Goal: Register for event/course

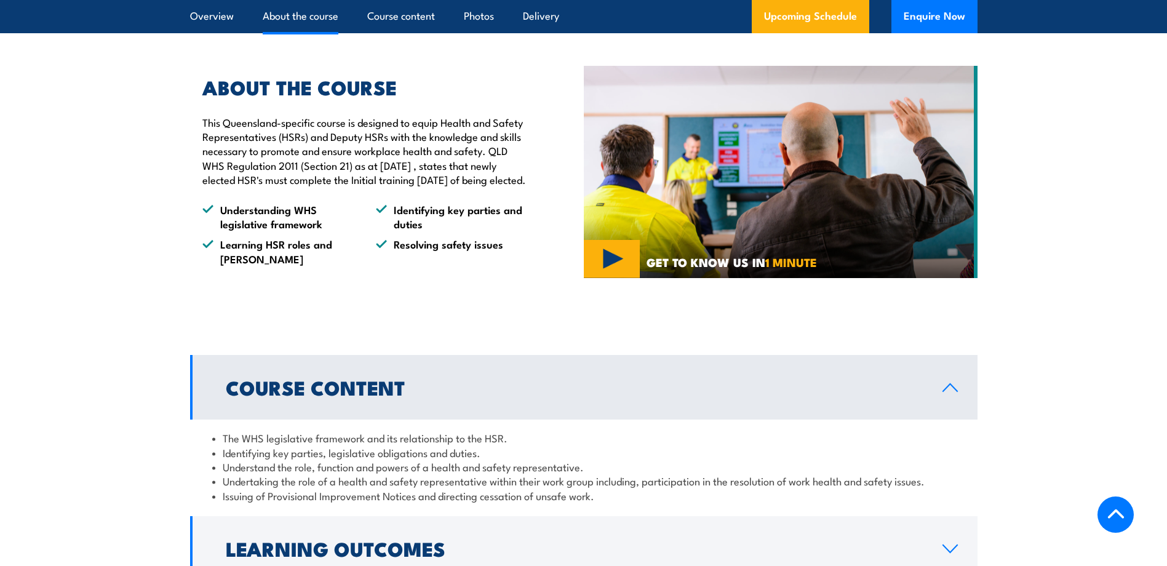
scroll to position [985, 0]
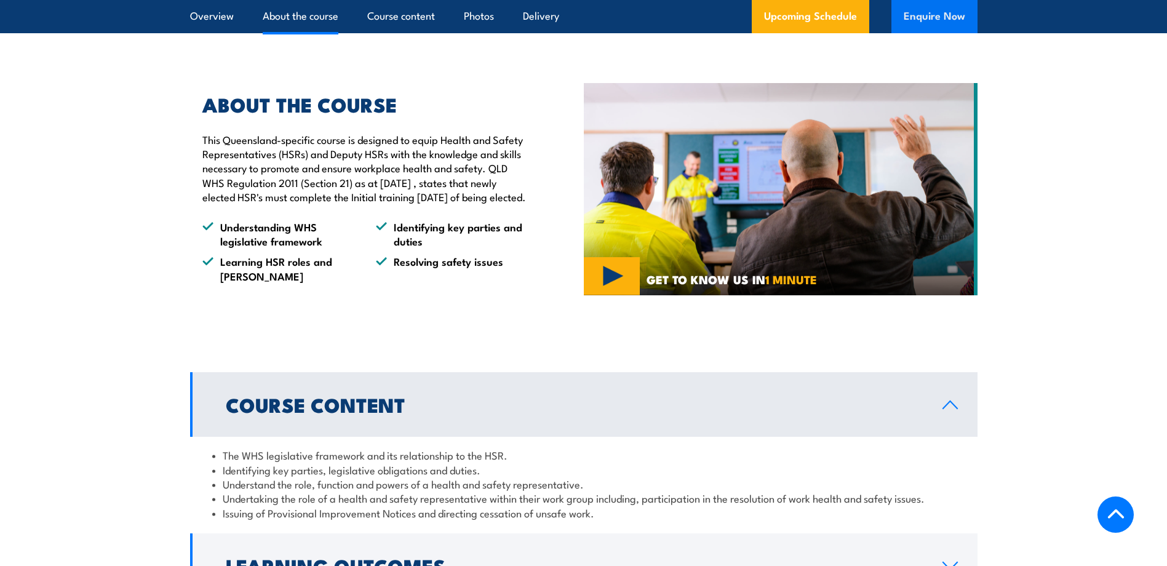
click at [966, 17] on button "Enquire Now" at bounding box center [935, 16] width 86 height 33
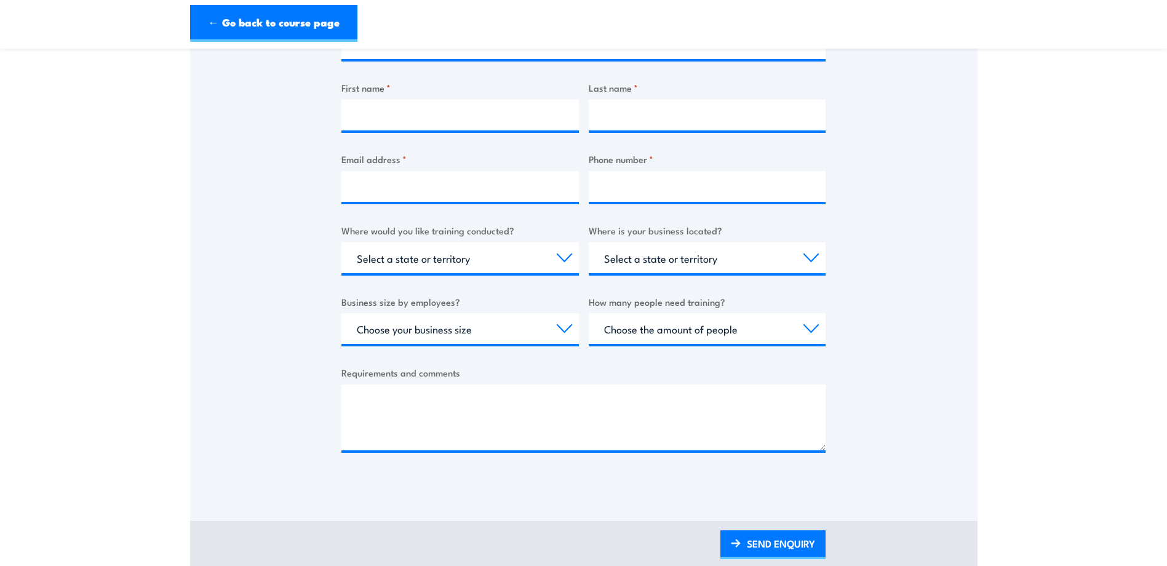
scroll to position [308, 0]
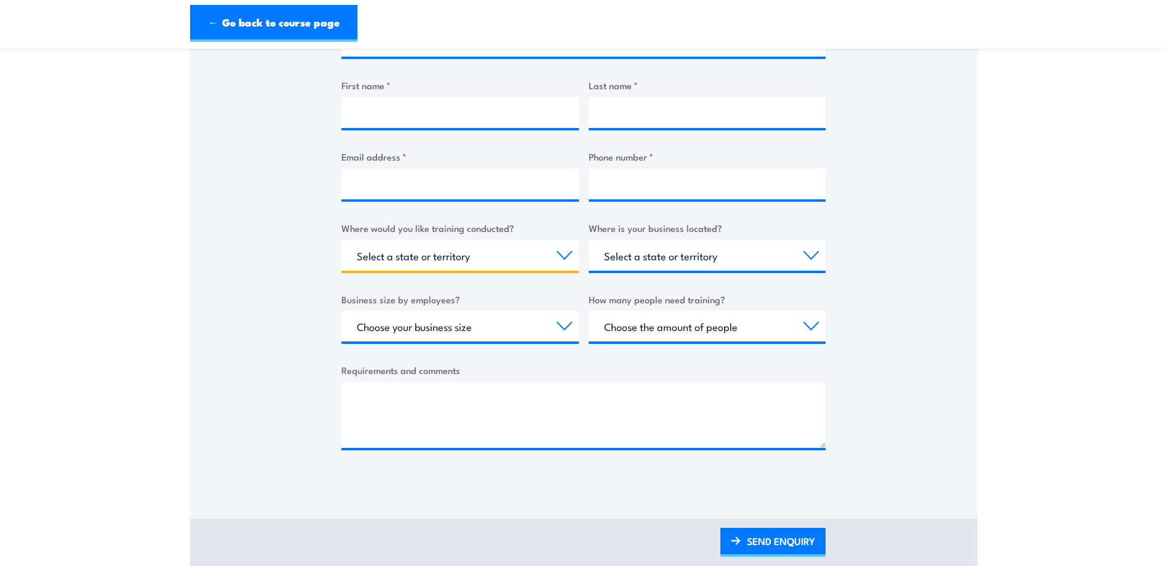
click at [530, 267] on select "Select a state or territory Nationally - multiple locations [GEOGRAPHIC_DATA] […" at bounding box center [461, 255] width 238 height 31
select select "QLD"
click at [342, 240] on select "Select a state or territory Nationally - multiple locations [GEOGRAPHIC_DATA] […" at bounding box center [461, 255] width 238 height 31
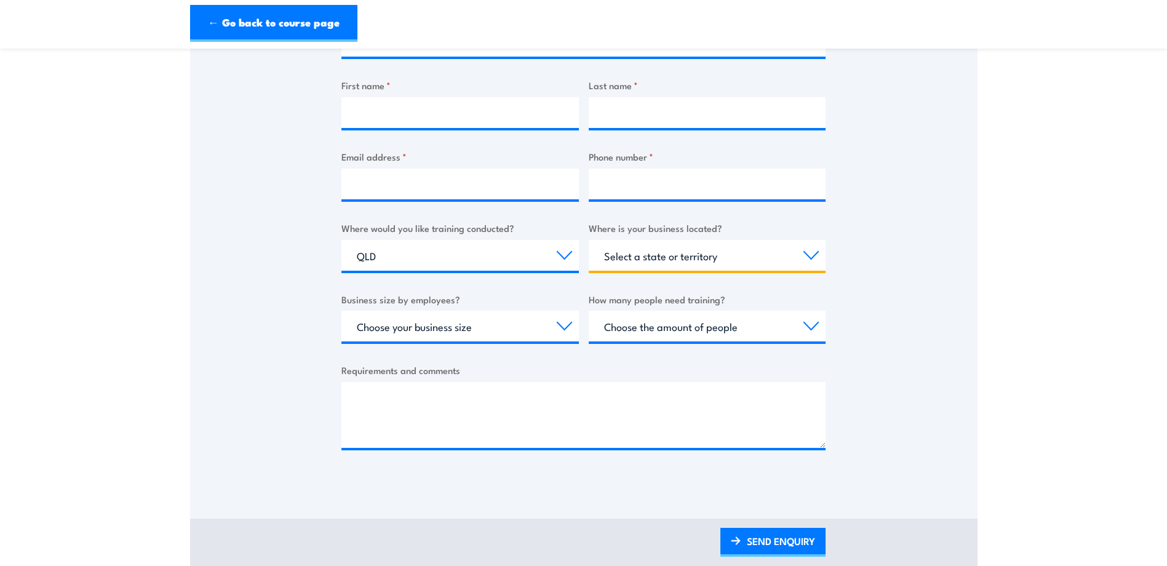
click at [667, 263] on select "Select a state or territory [GEOGRAPHIC_DATA] [GEOGRAPHIC_DATA] [GEOGRAPHIC_DAT…" at bounding box center [708, 255] width 238 height 31
select select "QLD"
click at [589, 240] on select "Select a state or territory [GEOGRAPHIC_DATA] [GEOGRAPHIC_DATA] [GEOGRAPHIC_DAT…" at bounding box center [708, 255] width 238 height 31
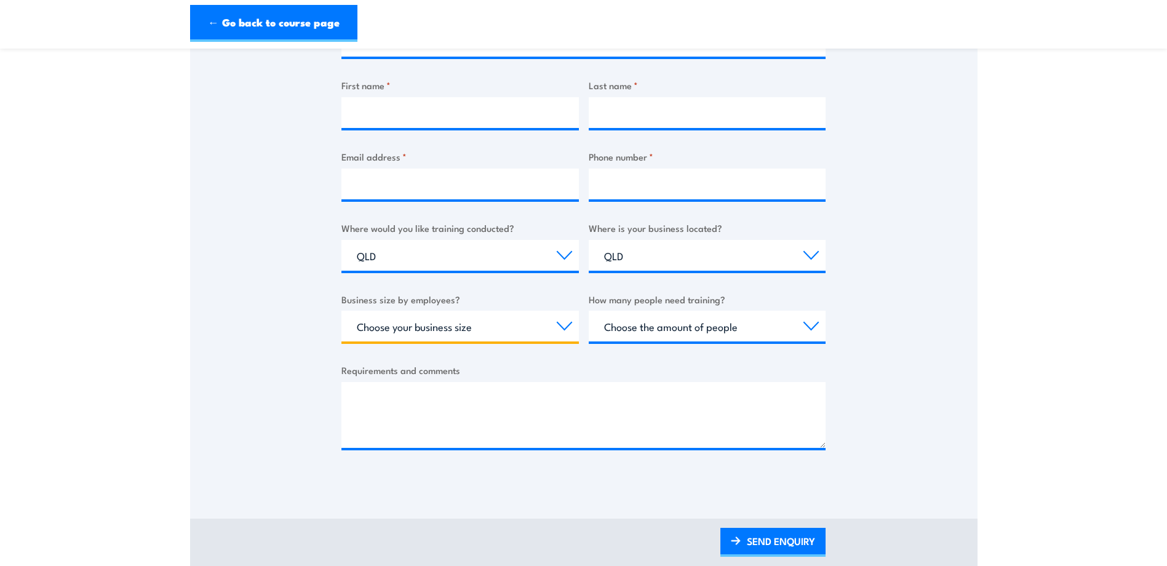
click at [371, 327] on select "Choose your business size 1 to 19 20 to 199 200+" at bounding box center [461, 326] width 238 height 31
select select "1 to 19"
click at [342, 311] on select "Choose your business size 1 to 19 20 to 199 200+" at bounding box center [461, 326] width 238 height 31
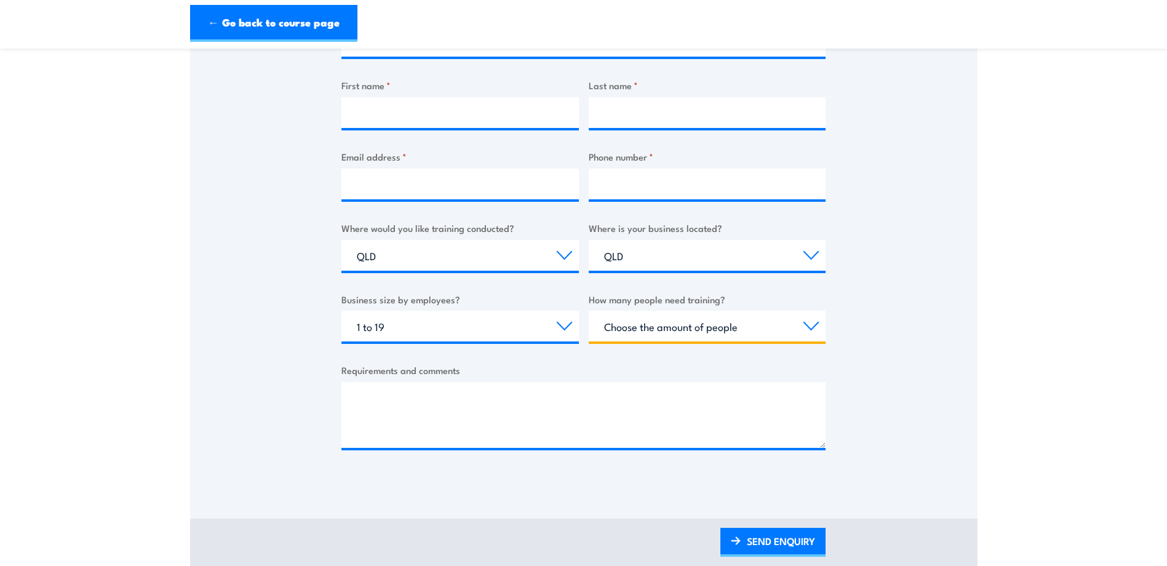
click at [772, 327] on select "Choose the amount of people 1 to 4 5 to 19 20+" at bounding box center [708, 326] width 238 height 31
select select "1 to 4"
click at [589, 311] on select "Choose the amount of people 1 to 4 5 to 19 20+" at bounding box center [708, 326] width 238 height 31
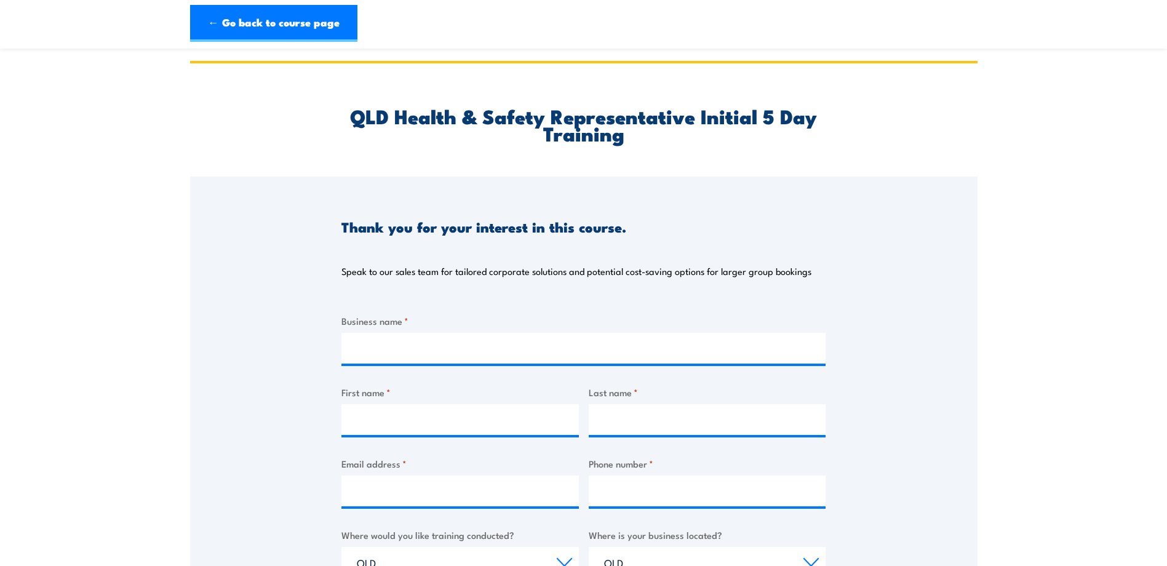
scroll to position [0, 0]
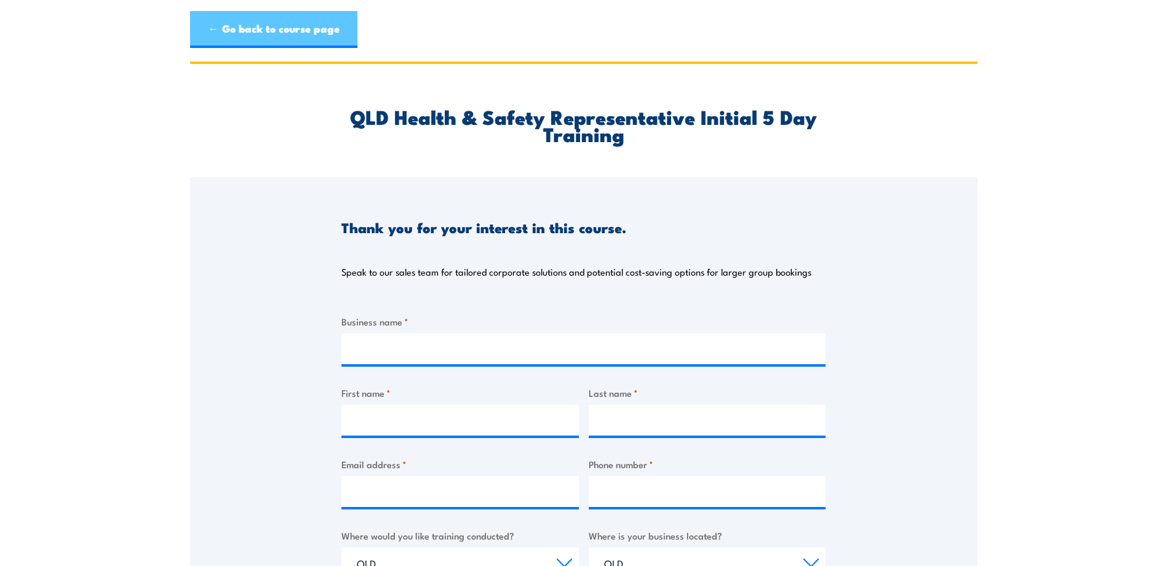
click at [230, 28] on link "← Go back to course page" at bounding box center [273, 29] width 167 height 37
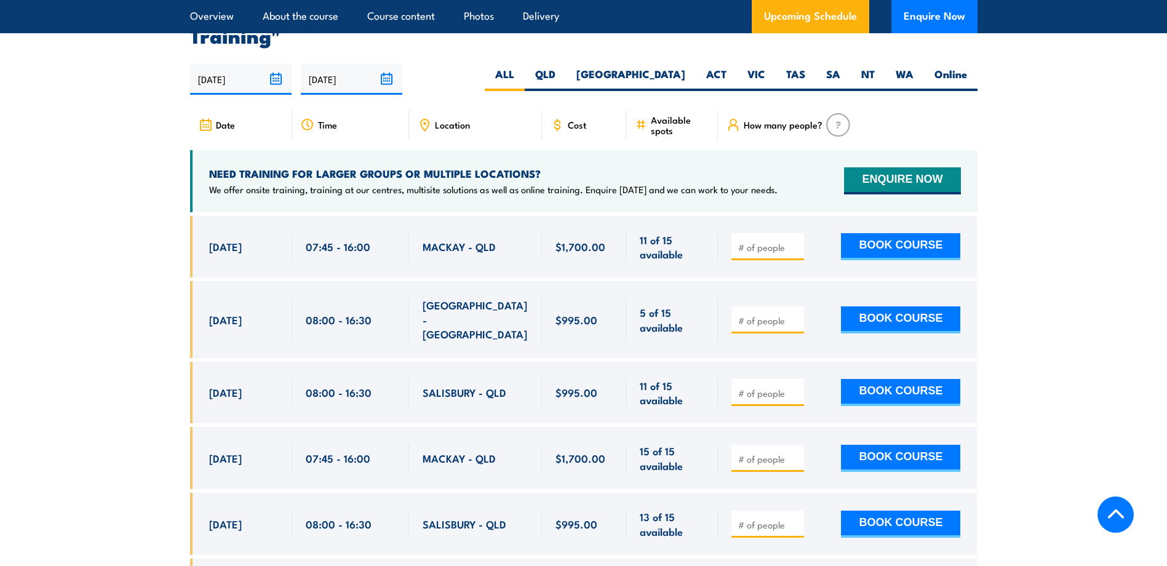
scroll to position [1946, 0]
